Goal: Task Accomplishment & Management: Complete application form

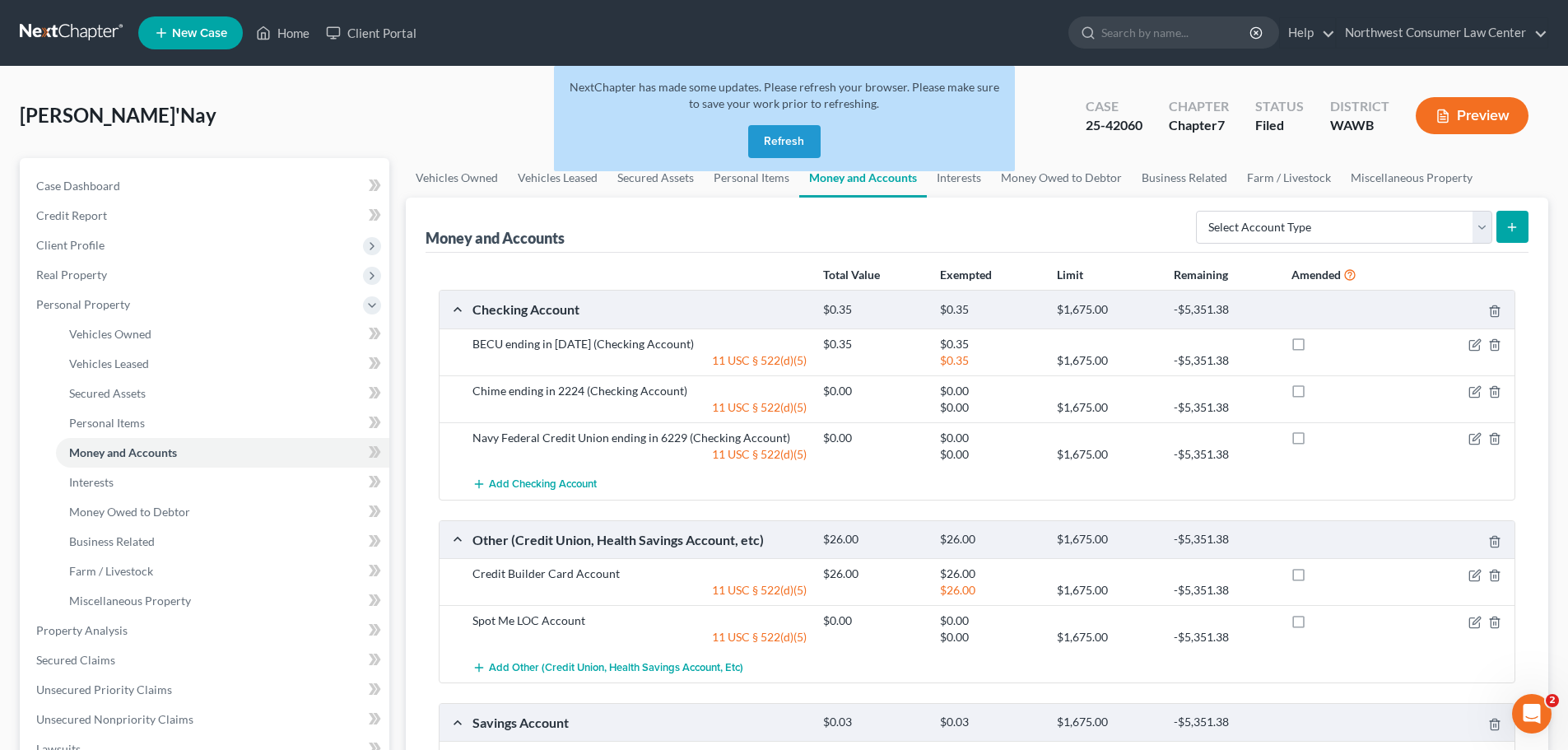
click at [783, 142] on button "Refresh" at bounding box center [784, 141] width 73 height 33
click at [69, 31] on link at bounding box center [72, 32] width 106 height 29
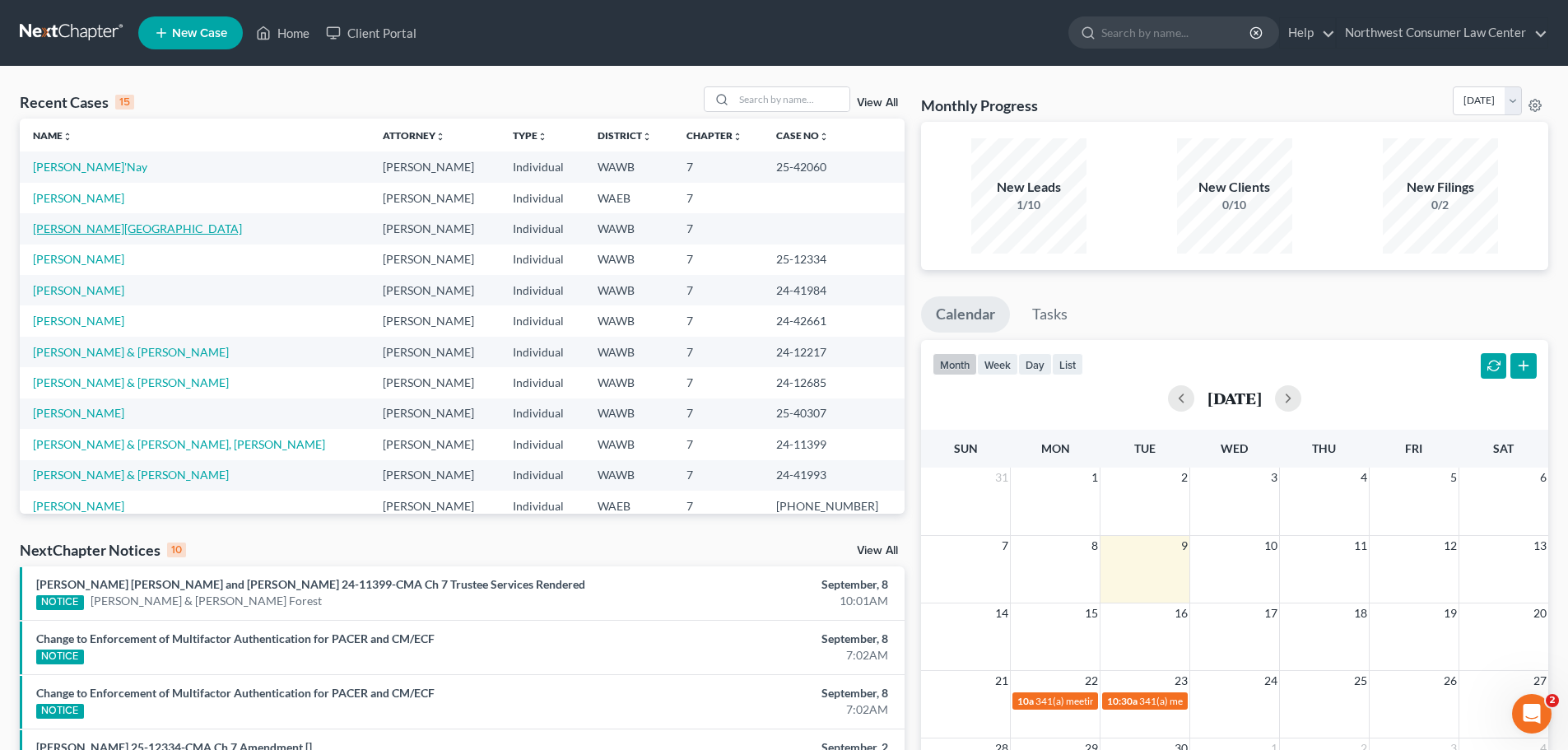
click at [82, 227] on link "[PERSON_NAME][GEOGRAPHIC_DATA]" at bounding box center [138, 229] width 209 height 14
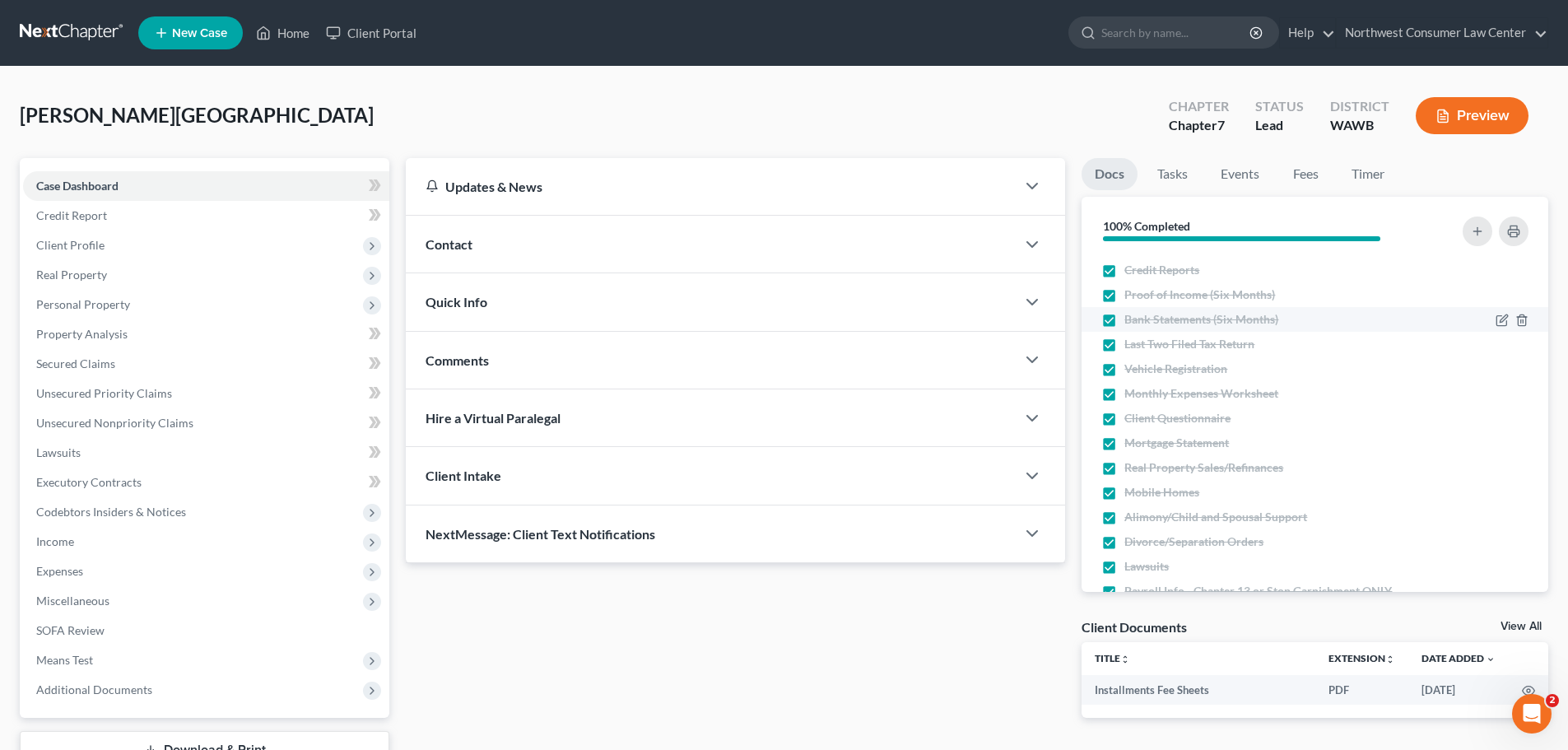
scroll to position [133, 0]
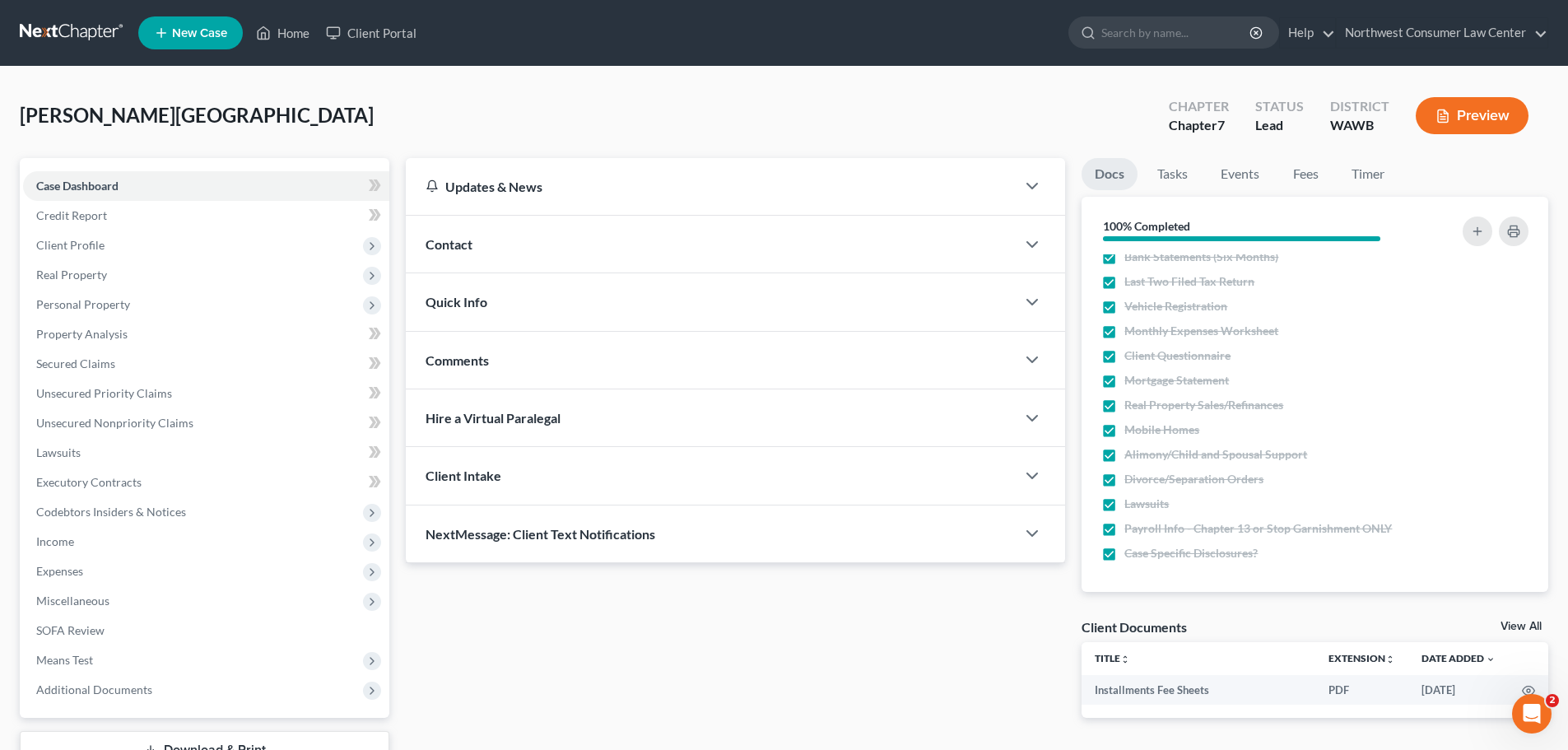
click at [77, 38] on link at bounding box center [72, 32] width 106 height 29
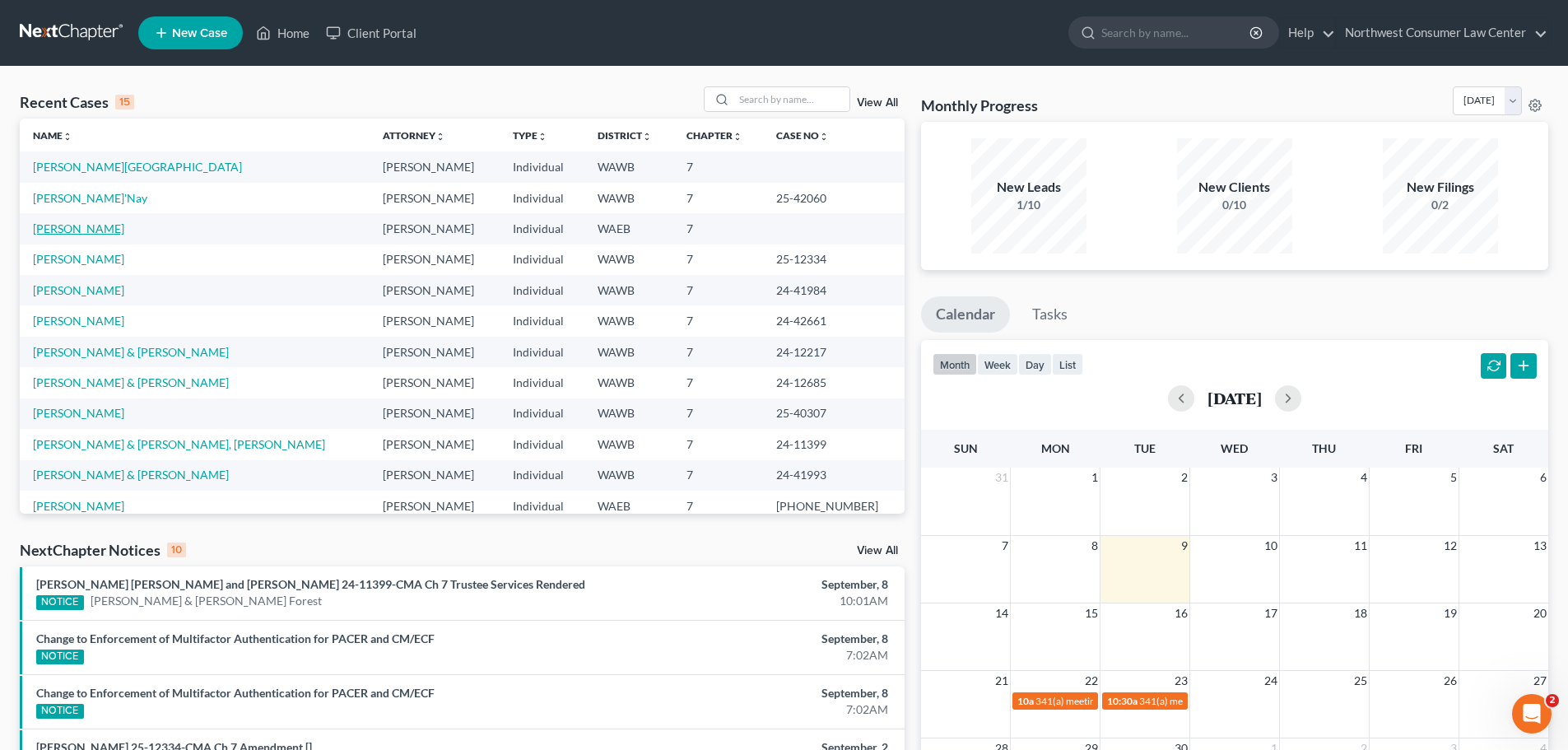
click at [75, 228] on link "[PERSON_NAME]" at bounding box center [78, 229] width 91 height 14
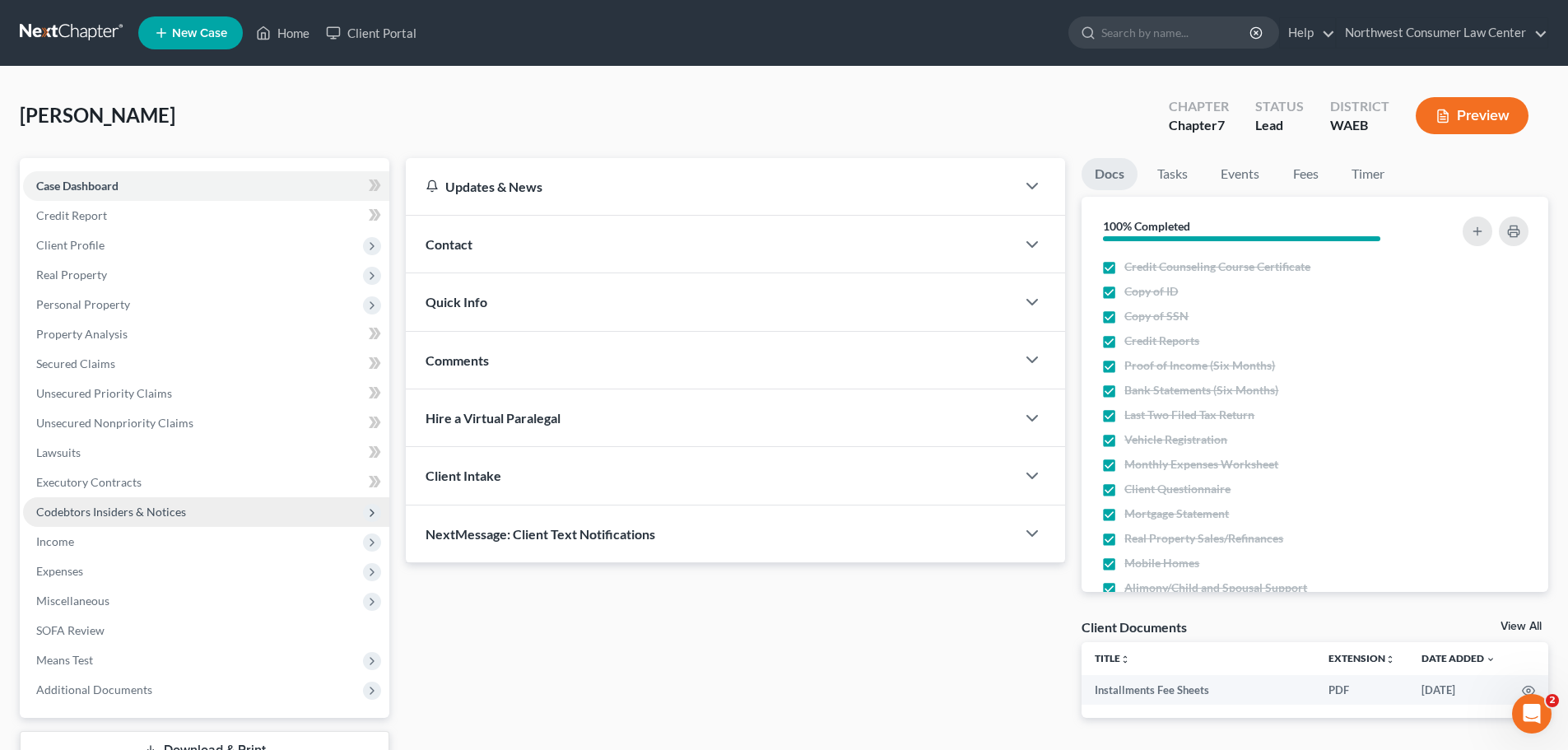
click at [237, 517] on span "Codebtors Insiders & Notices" at bounding box center [206, 511] width 366 height 29
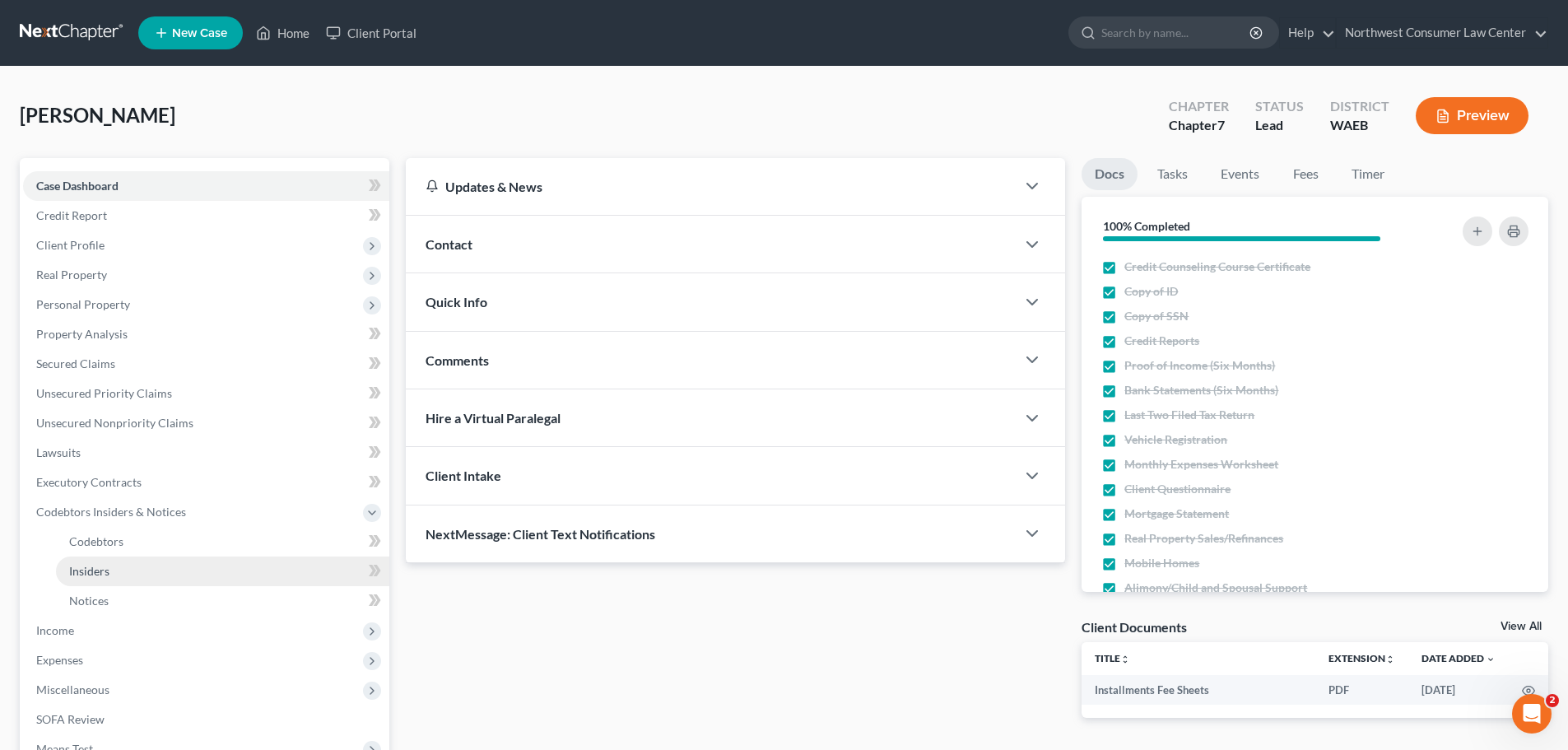
click at [210, 572] on link "Insiders" at bounding box center [223, 571] width 334 height 29
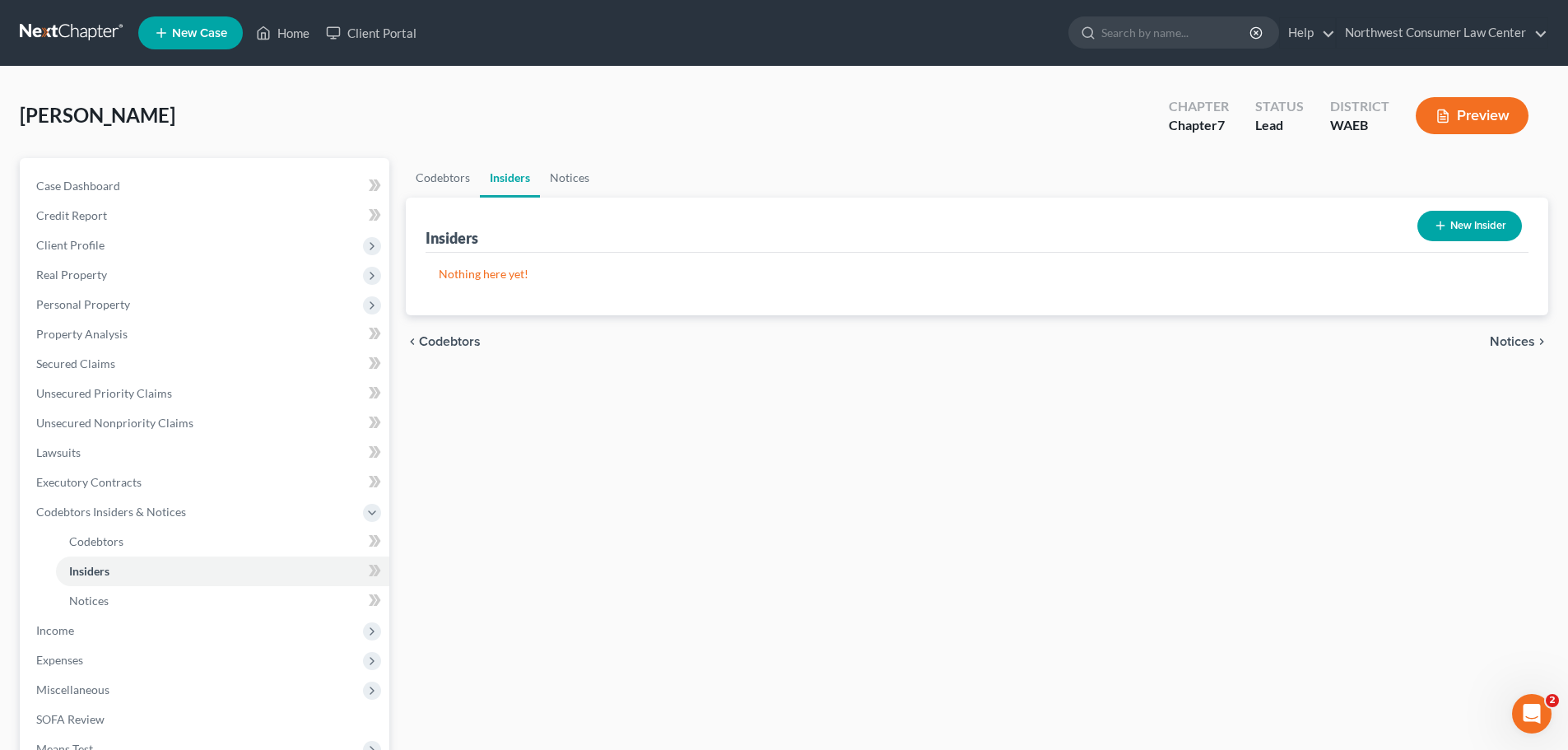
click at [1460, 233] on button "New Insider" at bounding box center [1470, 225] width 105 height 30
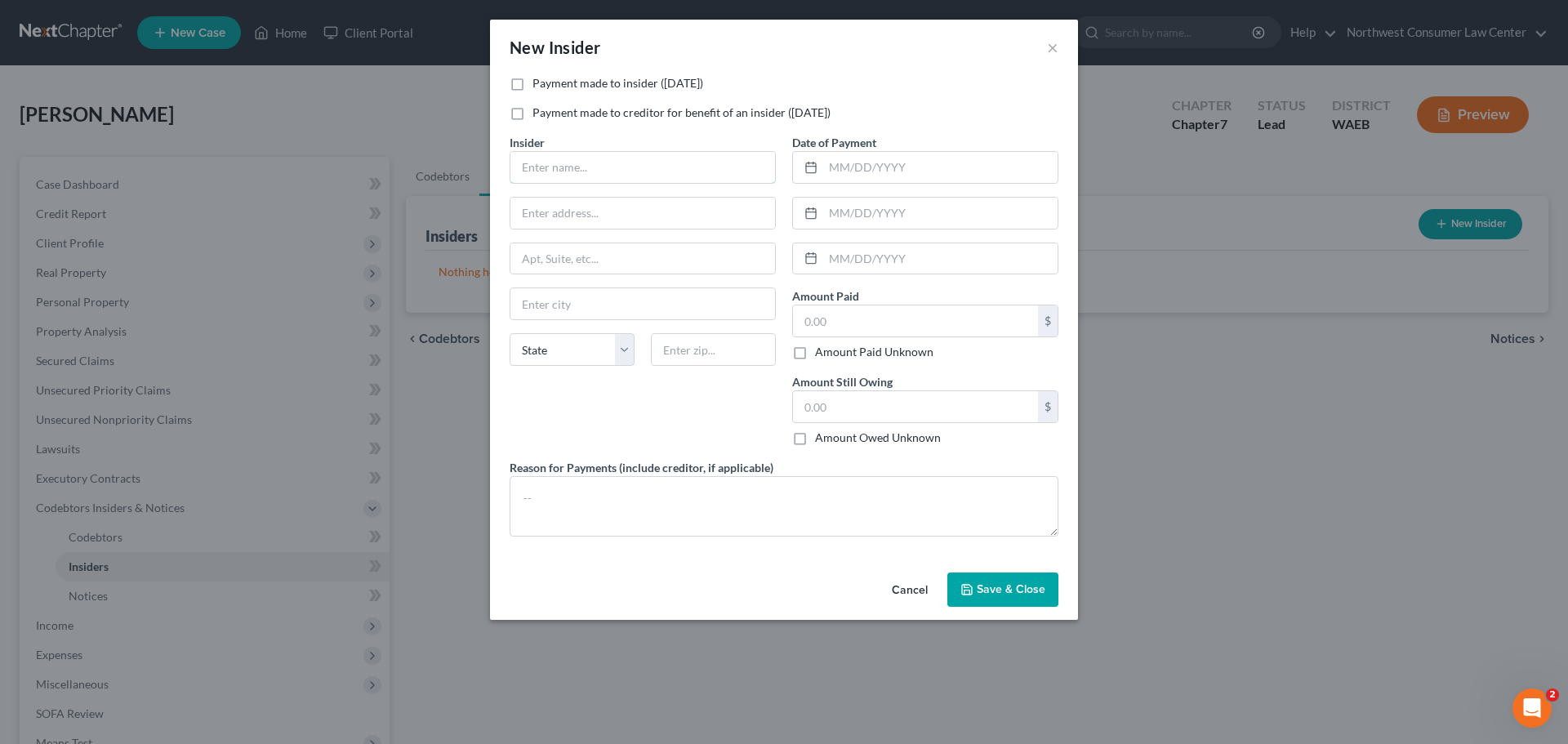
drag, startPoint x: 645, startPoint y: 167, endPoint x: 367, endPoint y: 199, distance: 279.8
click at [645, 167] on input "text" at bounding box center [643, 167] width 265 height 31
type input "Mother"
click at [863, 262] on input "text" at bounding box center [940, 258] width 234 height 31
type input "9/1/2025"
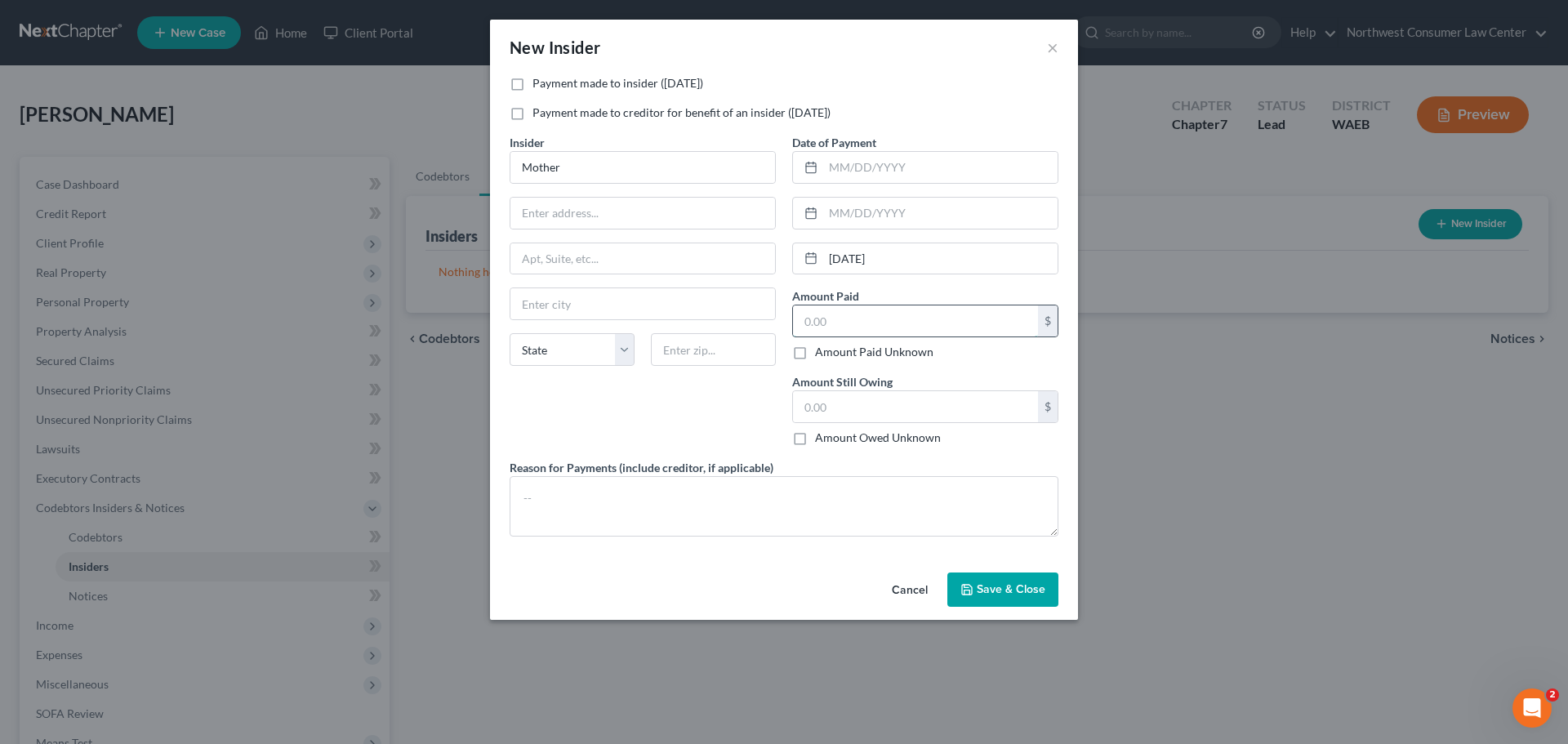
click at [910, 317] on input "text" at bounding box center [916, 320] width 245 height 31
type input "1,100"
click at [649, 512] on textarea at bounding box center [784, 506] width 548 height 61
type textarea "Rent"
click at [994, 592] on span "Save & Close" at bounding box center [1011, 589] width 69 height 14
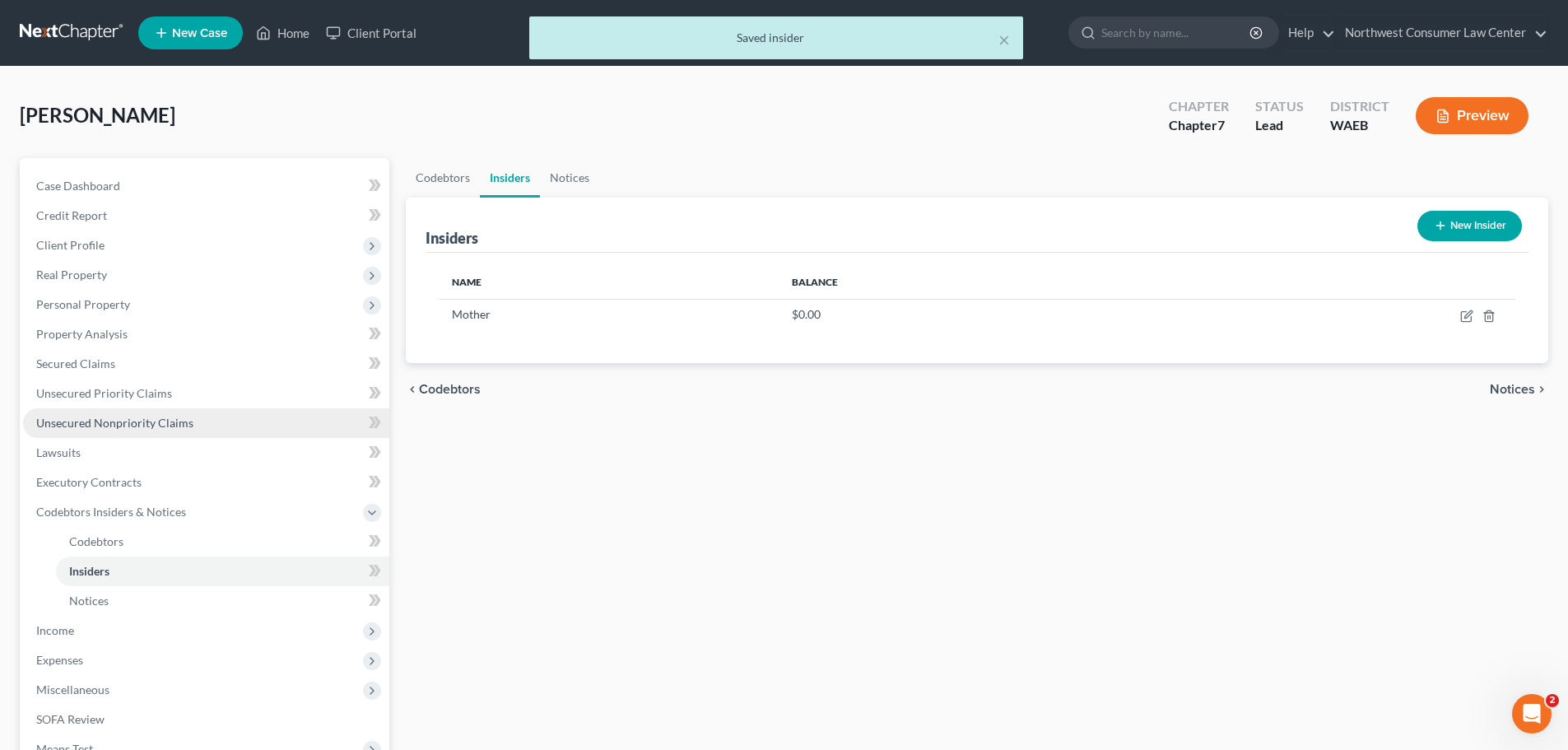
click at [302, 417] on link "Unsecured Nonpriority Claims" at bounding box center [206, 422] width 366 height 29
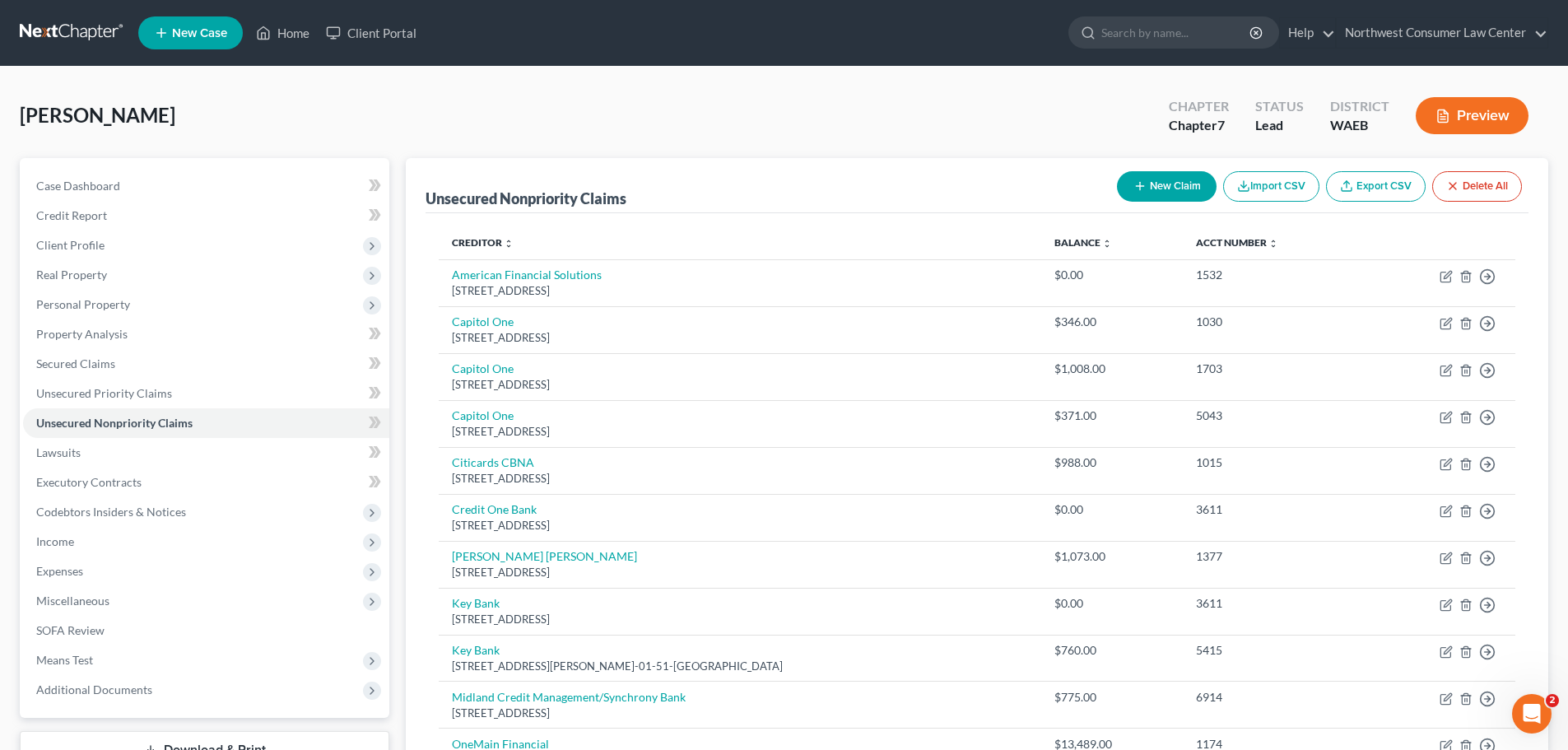
drag, startPoint x: 81, startPoint y: 40, endPoint x: 140, endPoint y: 52, distance: 60.2
click at [81, 40] on link at bounding box center [72, 32] width 106 height 29
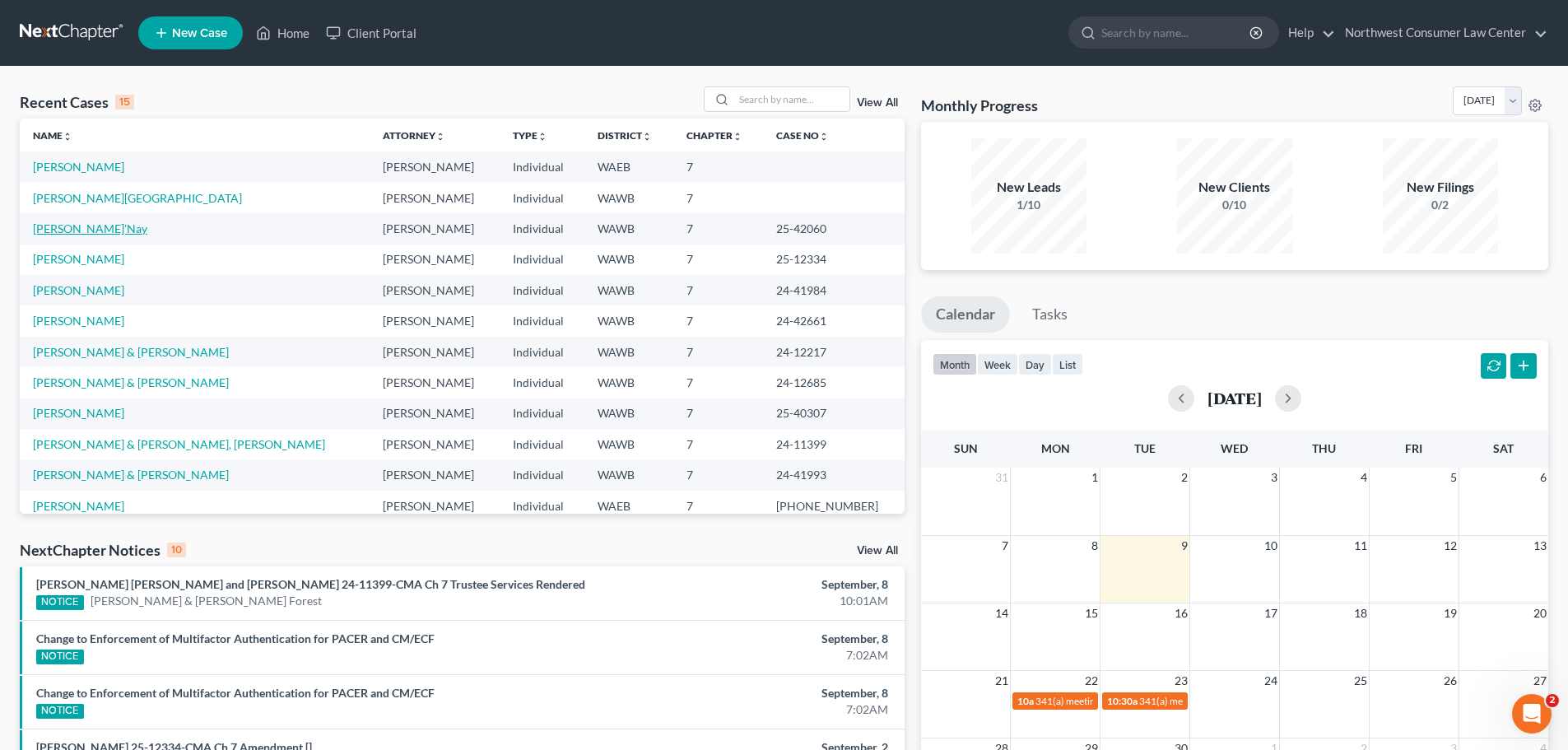
click at [74, 224] on link "[PERSON_NAME]'Nay" at bounding box center [90, 229] width 114 height 14
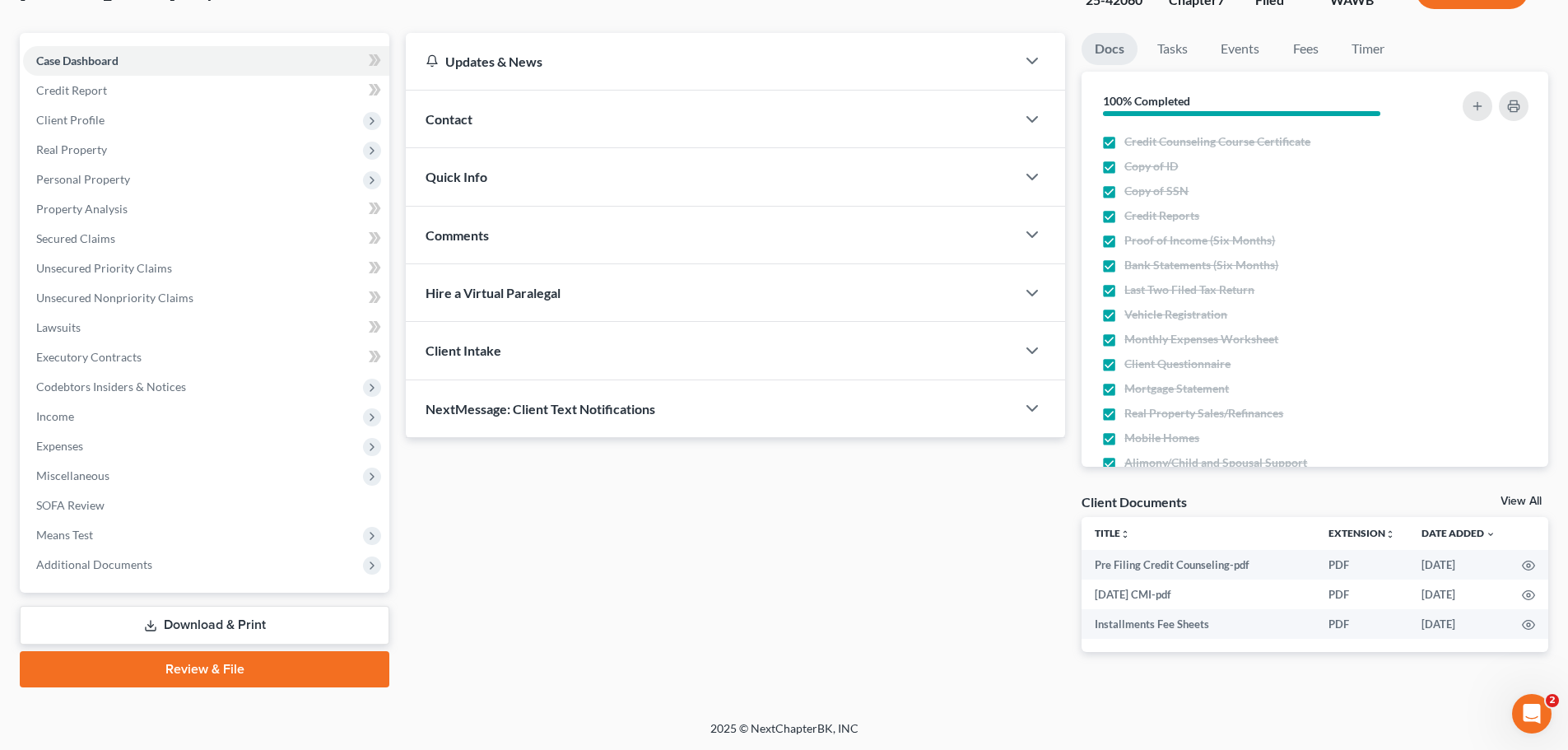
click at [240, 619] on link "Download & Print" at bounding box center [204, 626] width 369 height 39
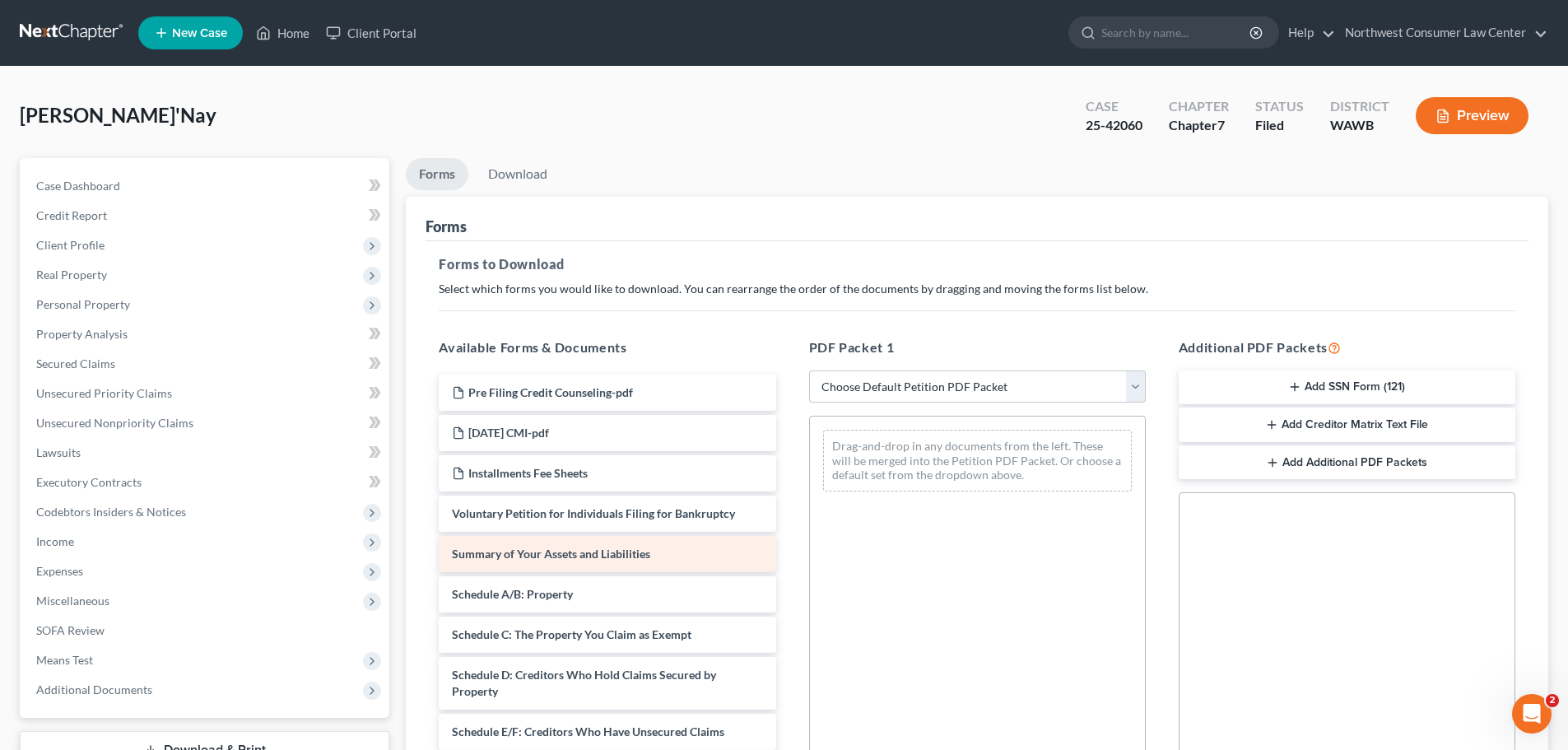
scroll to position [83, 0]
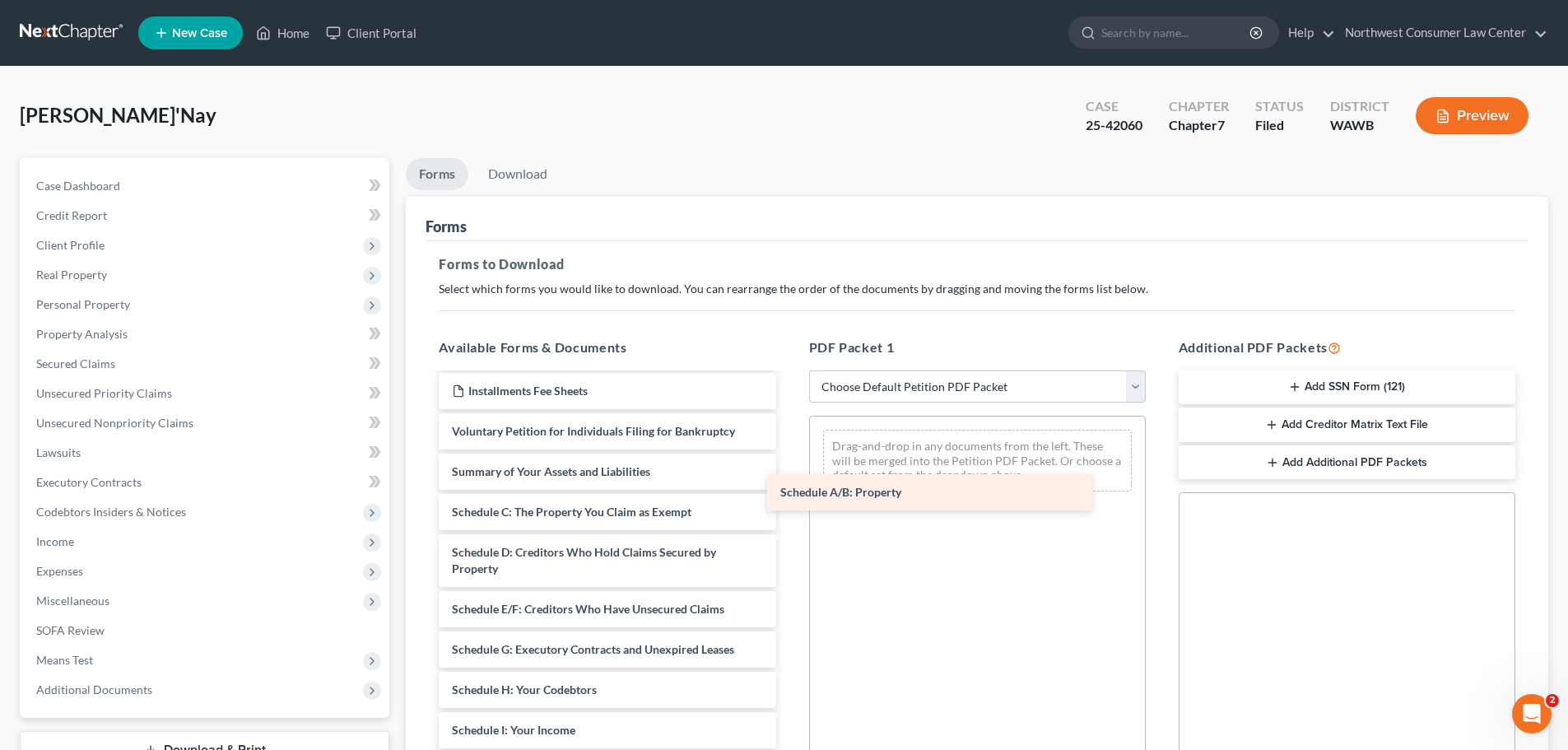
drag, startPoint x: 590, startPoint y: 507, endPoint x: 926, endPoint y: 485, distance: 336.7
click at [789, 485] on div "Schedule A/B: Property Pre Filing Credit Counseling-pdf 2025-08-22 CMI-pdf Inst…" at bounding box center [607, 726] width 363 height 869
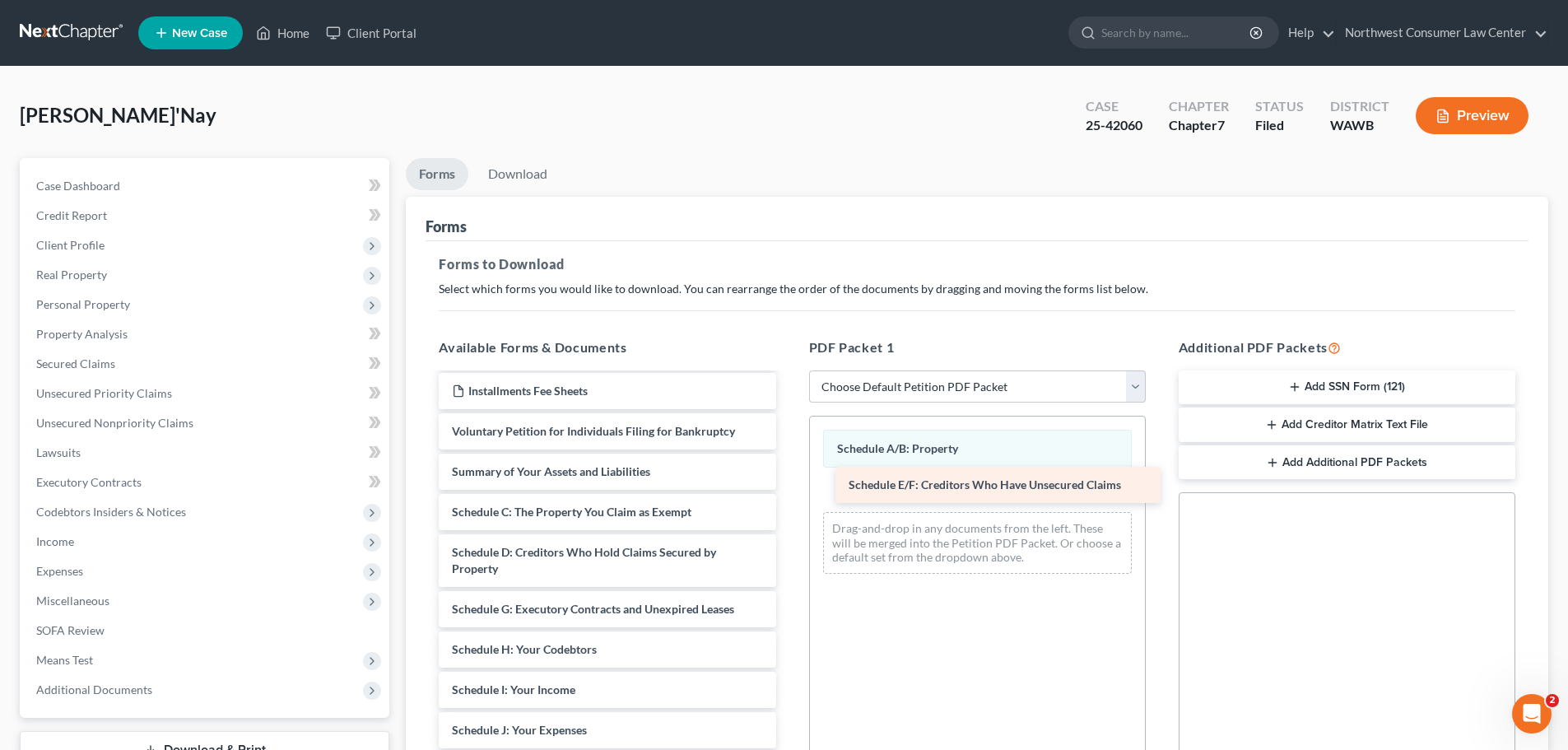
drag, startPoint x: 586, startPoint y: 608, endPoint x: 982, endPoint y: 484, distance: 415.0
click at [789, 484] on div "Schedule E/F: Creditors Who Have Unsecured Claims Pre Filing Credit Counseling-…" at bounding box center [607, 706] width 363 height 828
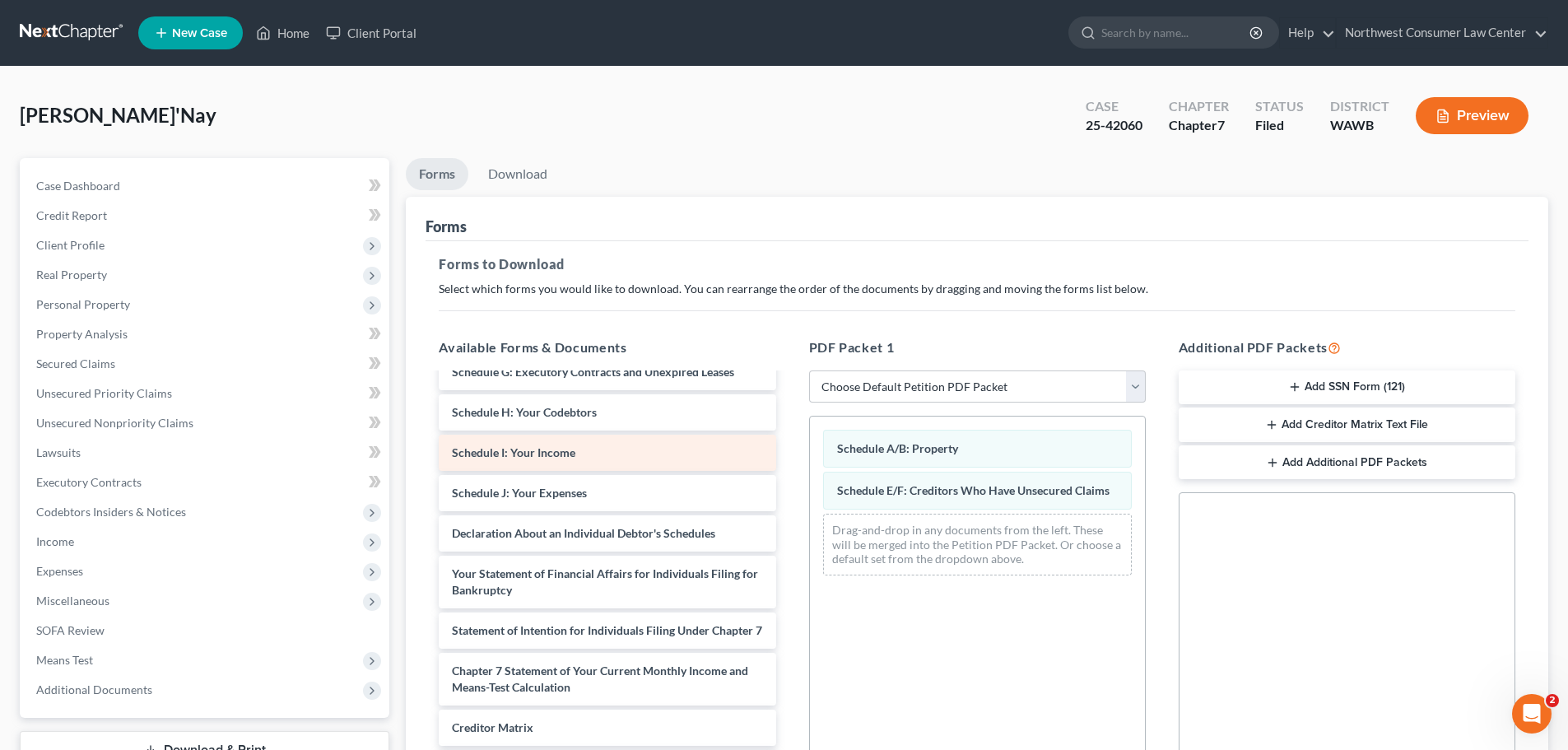
scroll to position [329, 0]
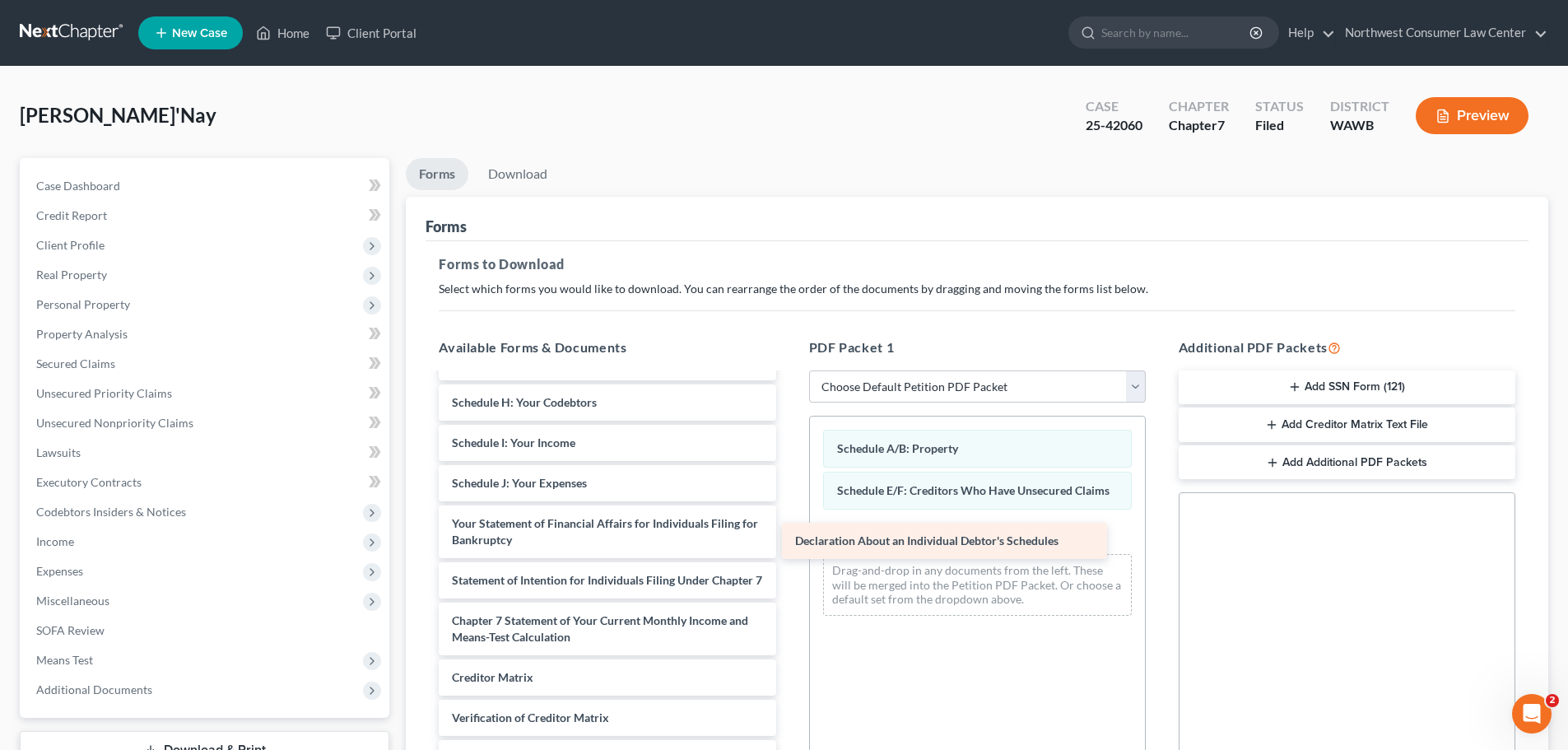
drag, startPoint x: 586, startPoint y: 518, endPoint x: 929, endPoint y: 536, distance: 343.5
click at [789, 536] on div "Declaration About an Individual Debtor's Schedules Pre Filing Credit Counseling…" at bounding box center [607, 439] width 363 height 788
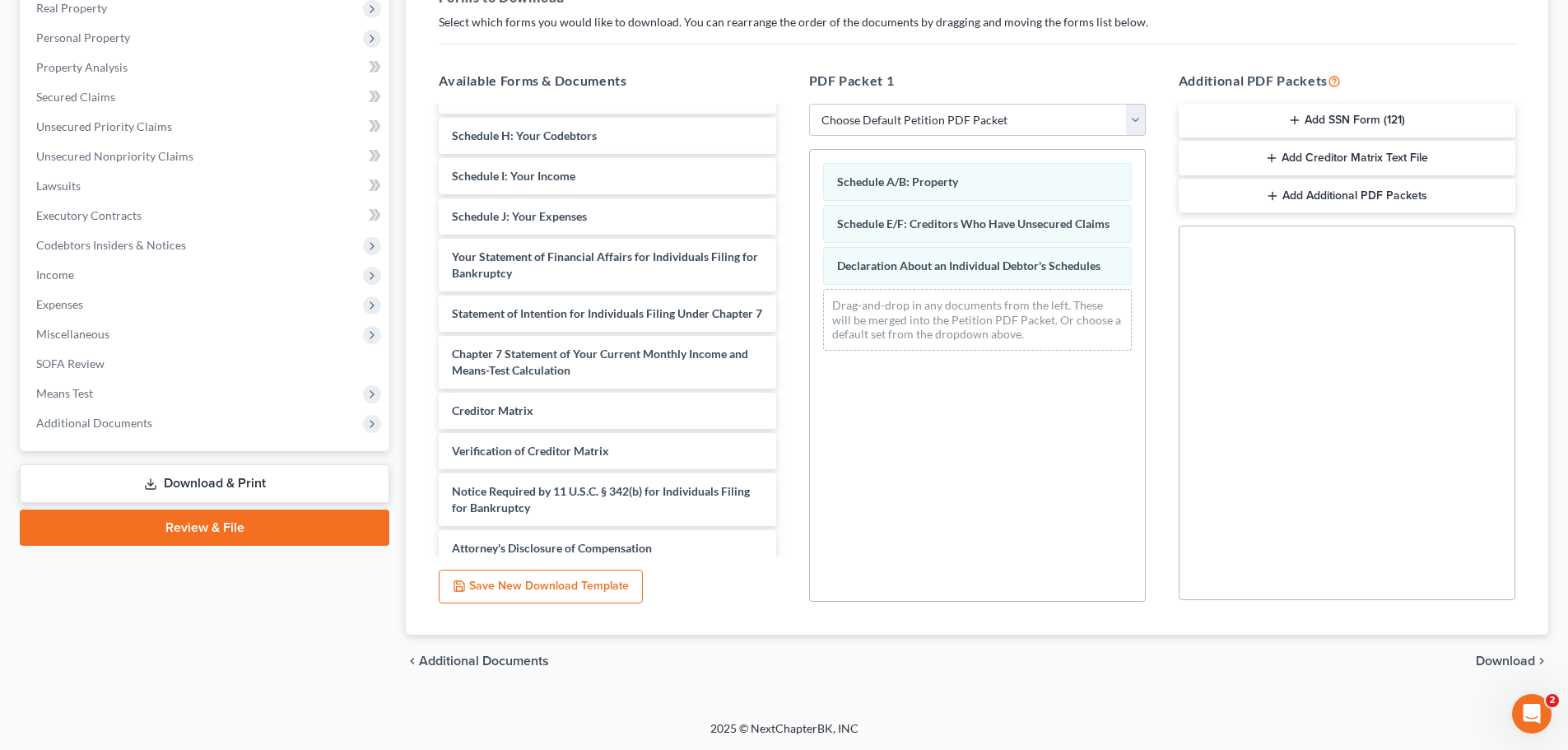
click at [1516, 661] on span "Download" at bounding box center [1505, 660] width 59 height 13
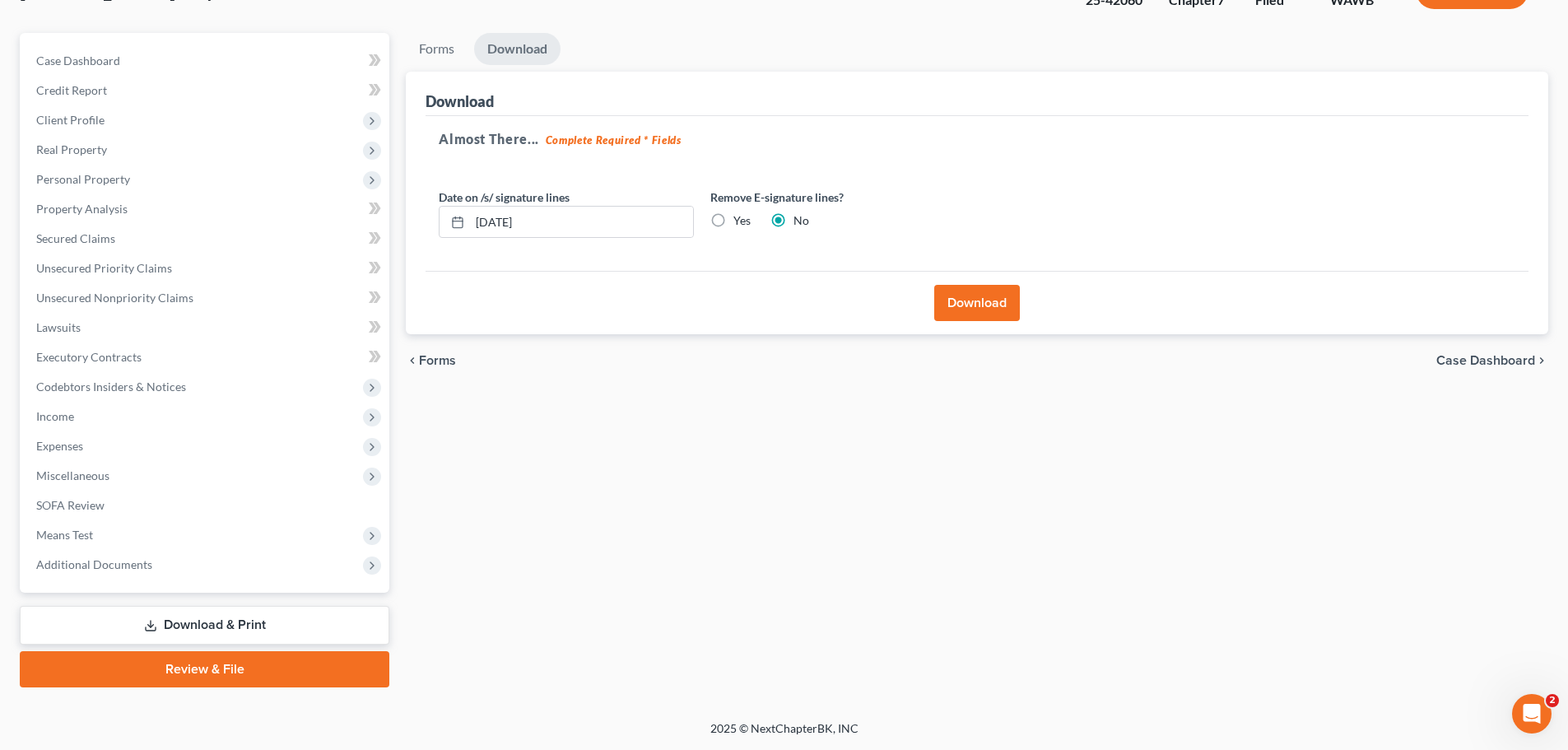
click at [995, 303] on button "Download" at bounding box center [977, 303] width 85 height 36
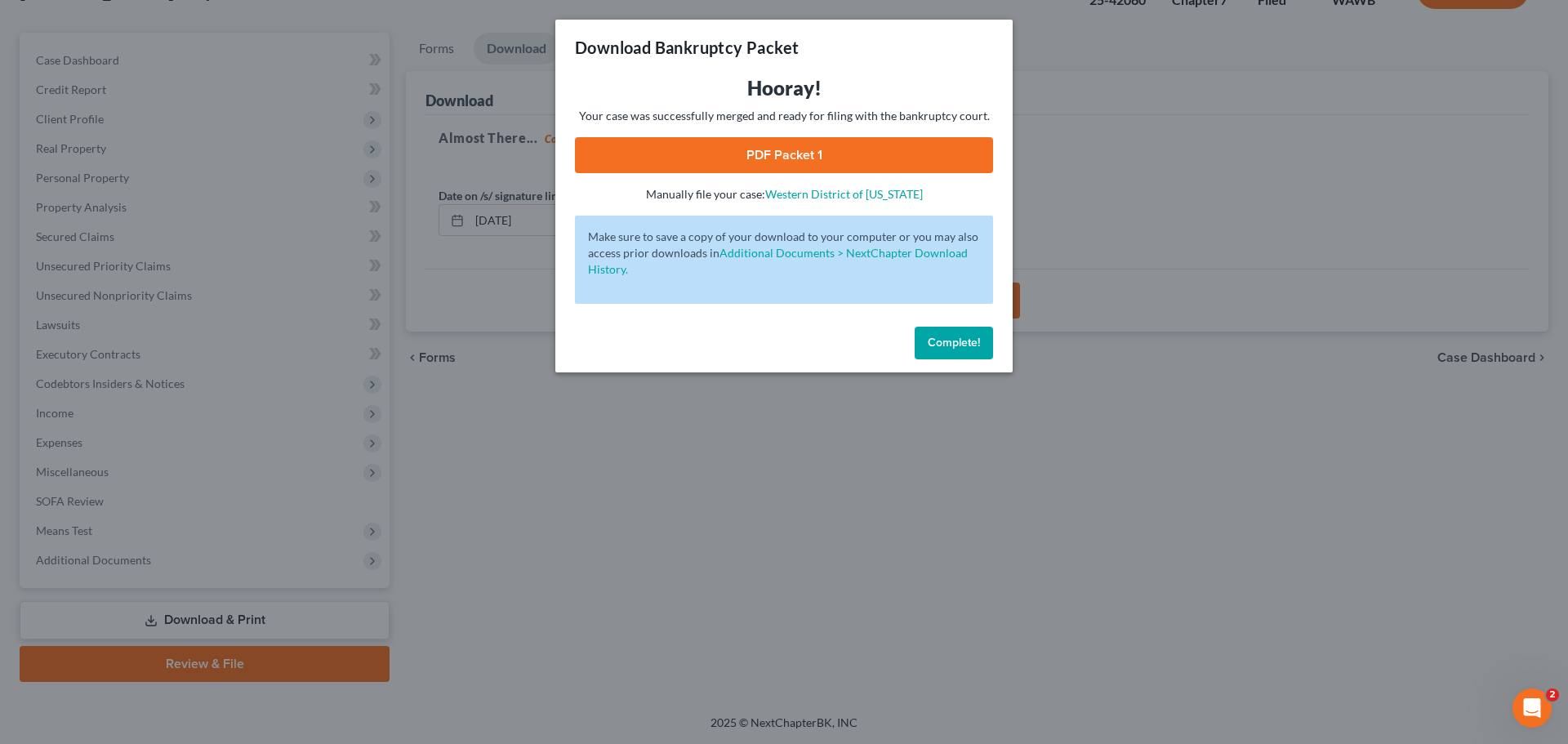
click at [804, 154] on link "PDF Packet 1" at bounding box center [784, 155] width 418 height 36
